Goal: Register for event/course

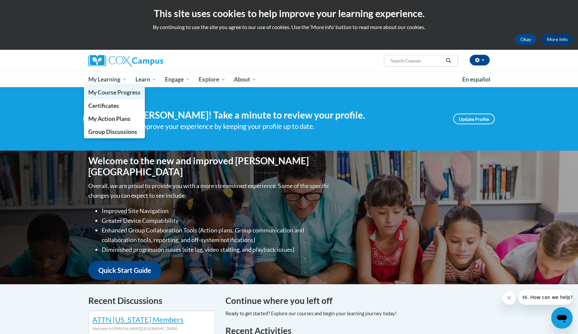
click at [104, 92] on span "My Course Progress" at bounding box center [114, 92] width 52 height 7
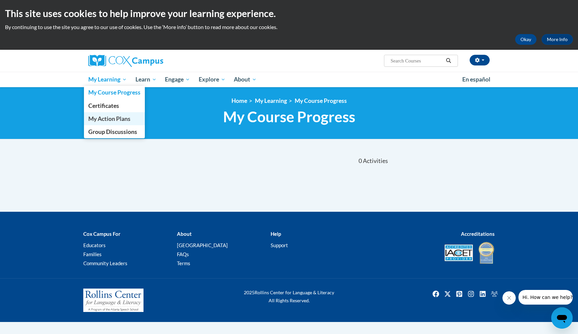
click at [119, 120] on span "My Action Plans" at bounding box center [109, 118] width 42 height 7
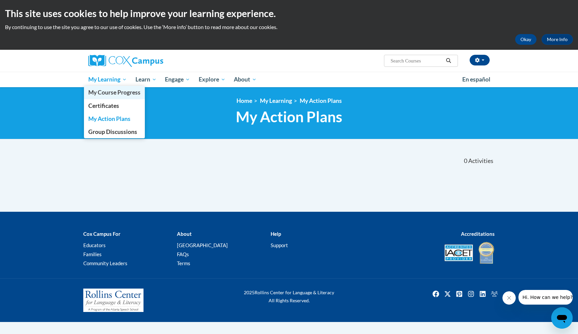
click at [103, 94] on span "My Course Progress" at bounding box center [114, 92] width 52 height 7
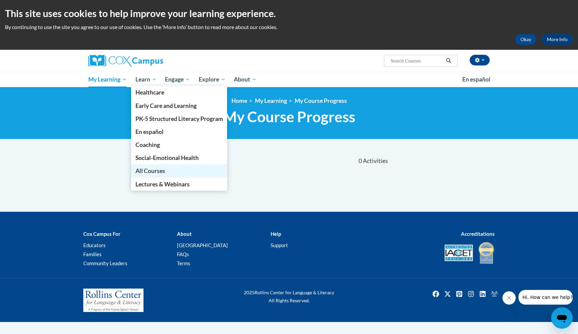
click at [158, 173] on span "All Courses" at bounding box center [150, 170] width 30 height 7
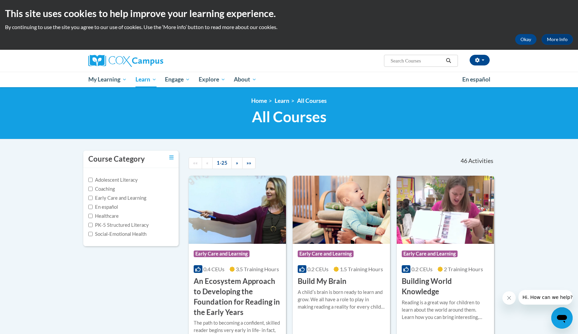
click at [406, 63] on input "Search..." at bounding box center [416, 61] width 53 height 8
type input "Early Literacy"
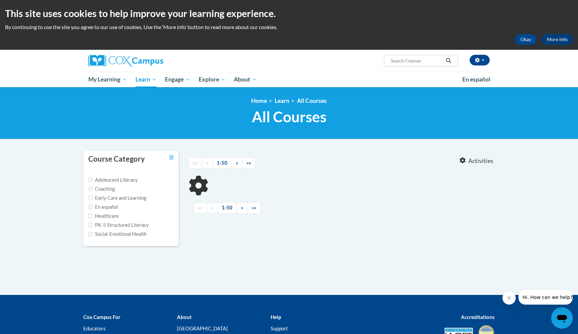
type input "Early Literacy"
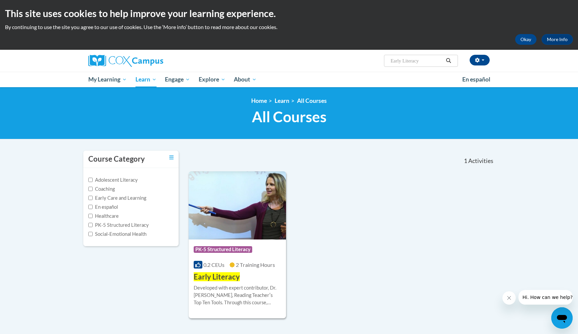
click at [228, 280] on span "Early Literacy" at bounding box center [217, 276] width 46 height 9
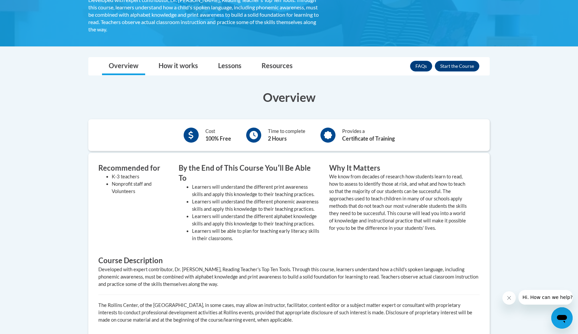
scroll to position [139, 0]
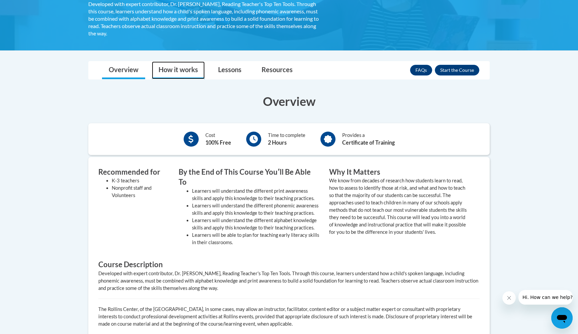
click at [185, 69] on link "How it works" at bounding box center [178, 71] width 53 height 18
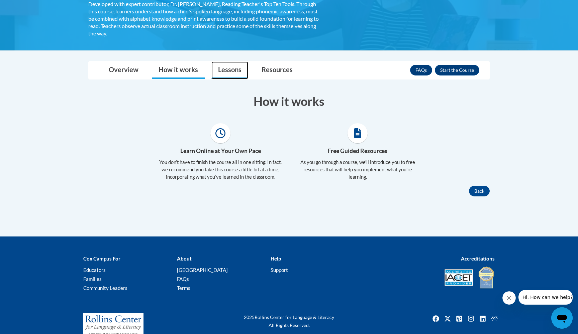
click at [230, 68] on link "Lessons" at bounding box center [229, 71] width 37 height 18
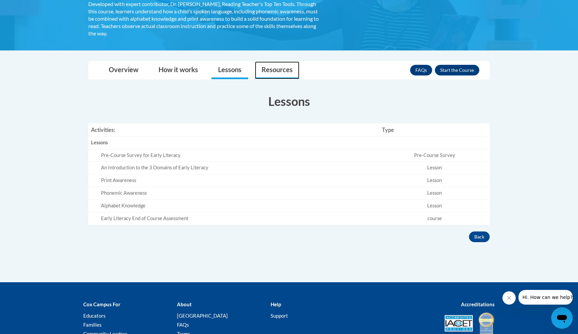
click at [285, 71] on link "Resources" at bounding box center [277, 71] width 44 height 18
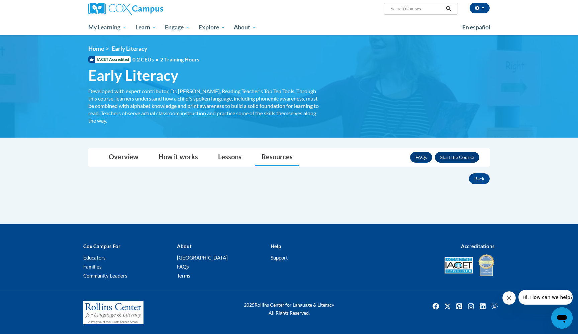
click at [454, 158] on button "Enroll" at bounding box center [457, 157] width 44 height 11
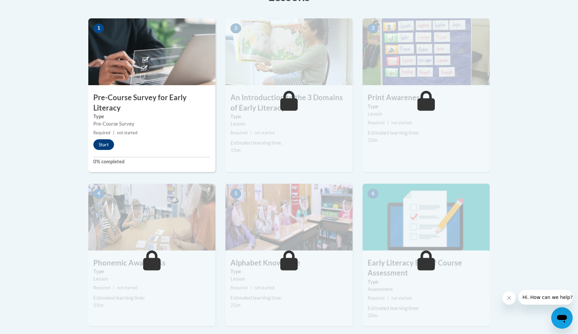
scroll to position [124, 0]
